Goal: Information Seeking & Learning: Learn about a topic

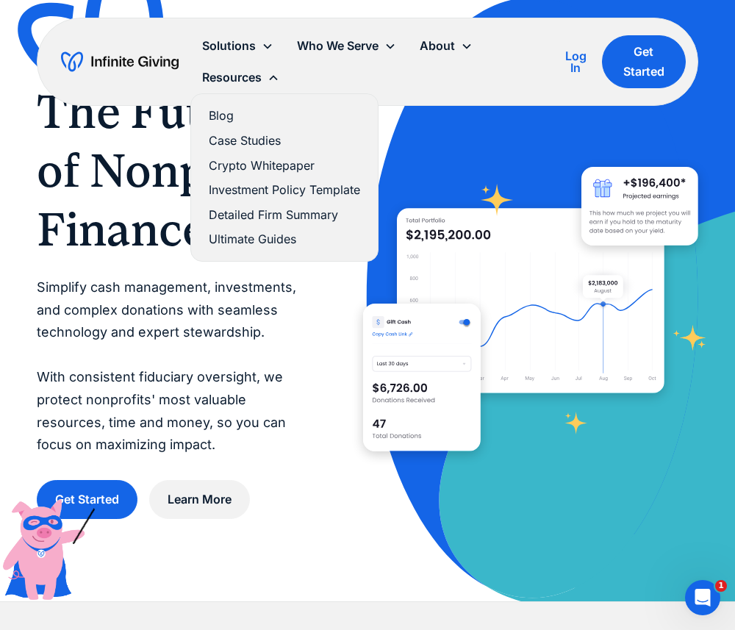
click at [239, 134] on link "Case Studies" at bounding box center [284, 141] width 151 height 20
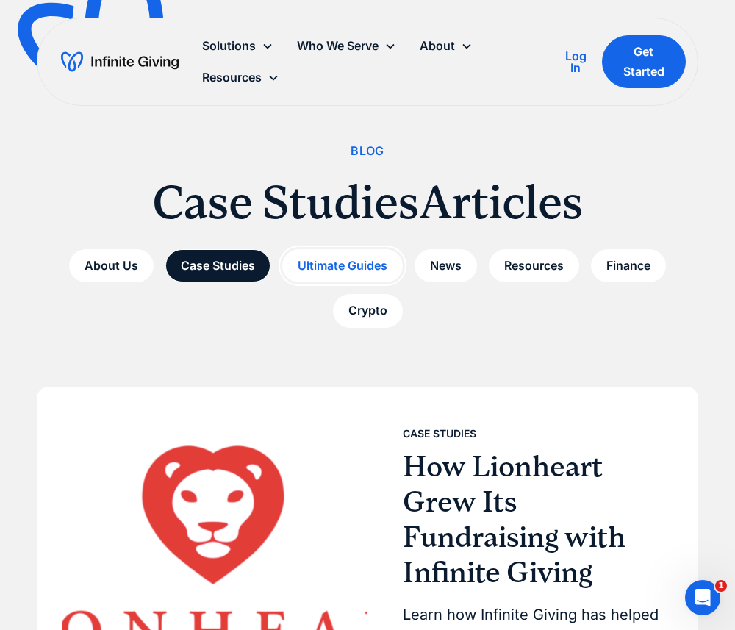
click at [319, 264] on link "Ultimate Guides" at bounding box center [342, 265] width 120 height 33
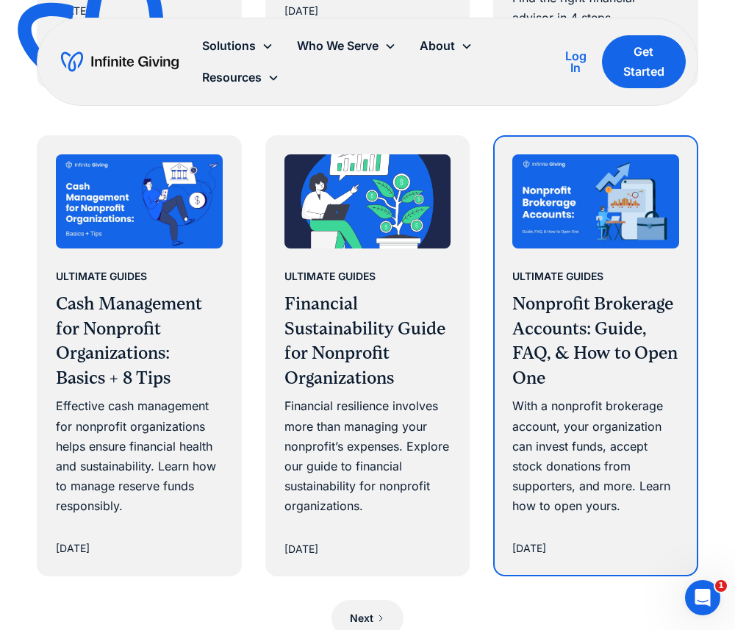
scroll to position [1406, 0]
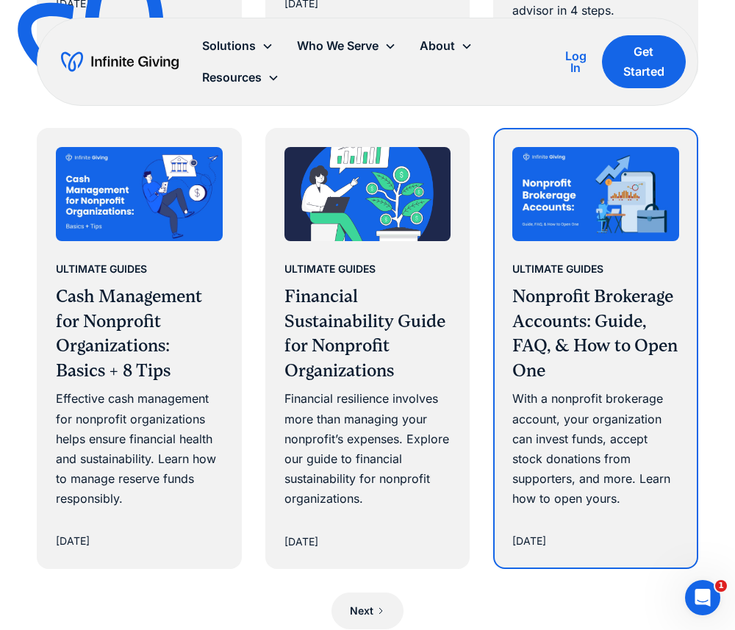
click at [575, 267] on div "Ultimate Guides" at bounding box center [557, 269] width 91 height 18
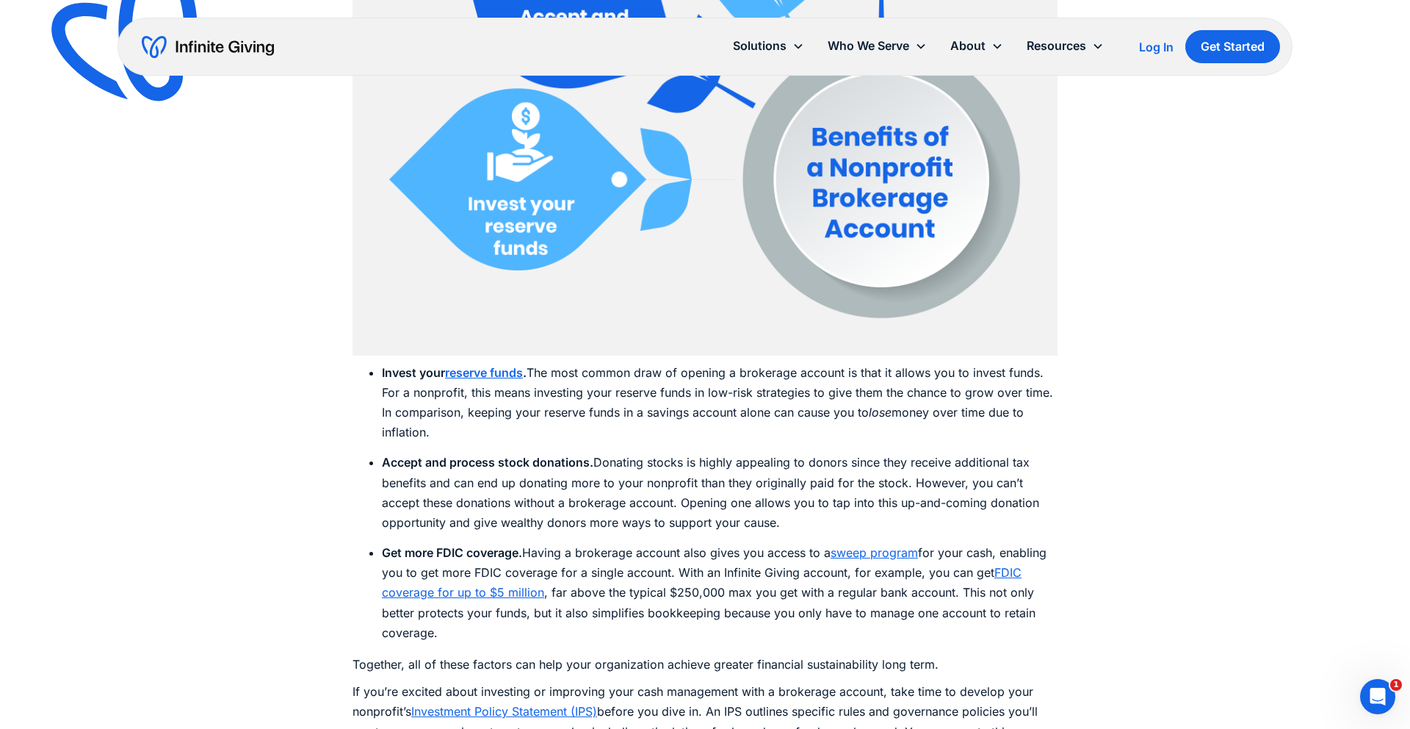
scroll to position [2262, 0]
